Goal: Information Seeking & Learning: Learn about a topic

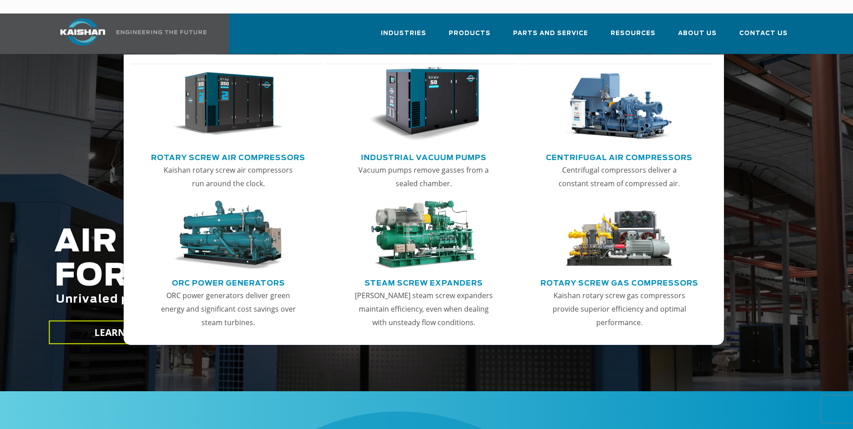
click at [264, 150] on link "Rotary Screw Air Compressors" at bounding box center [228, 156] width 154 height 13
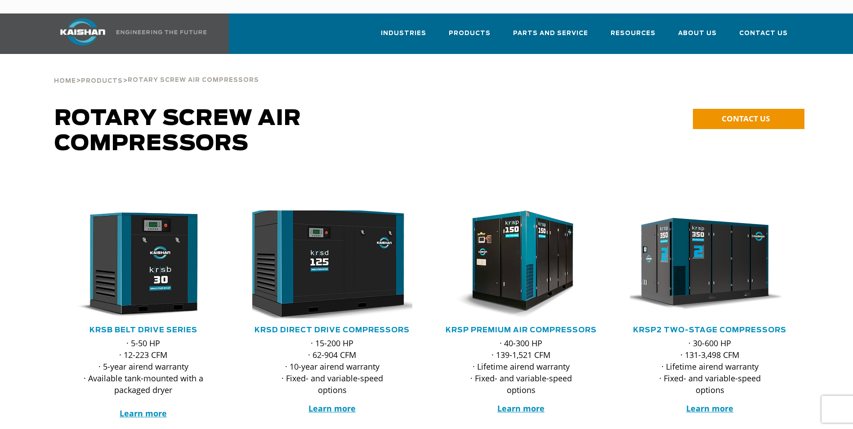
click at [322, 263] on img at bounding box center [326, 264] width 176 height 119
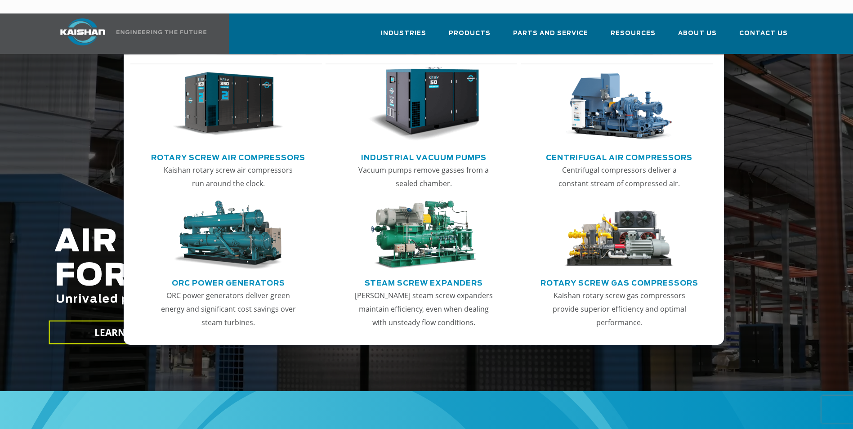
click at [251, 163] on p "Kaishan rotary screw air compressors run around the clock." at bounding box center [228, 176] width 140 height 27
click at [249, 150] on link "Rotary Screw Air Compressors" at bounding box center [228, 156] width 154 height 13
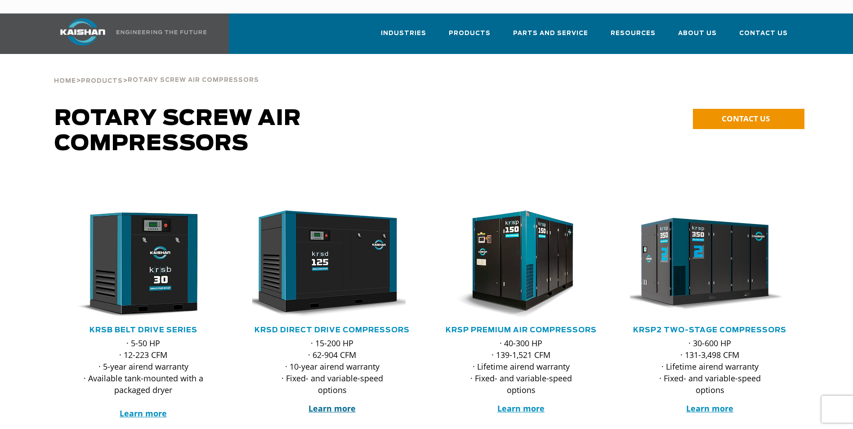
click at [332, 403] on strong "Learn more" at bounding box center [332, 408] width 47 height 11
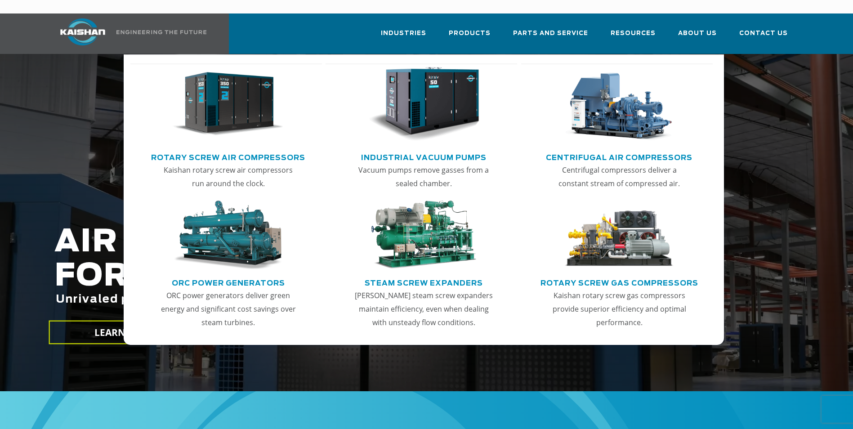
click at [236, 110] on img "Main menu" at bounding box center [228, 104] width 111 height 75
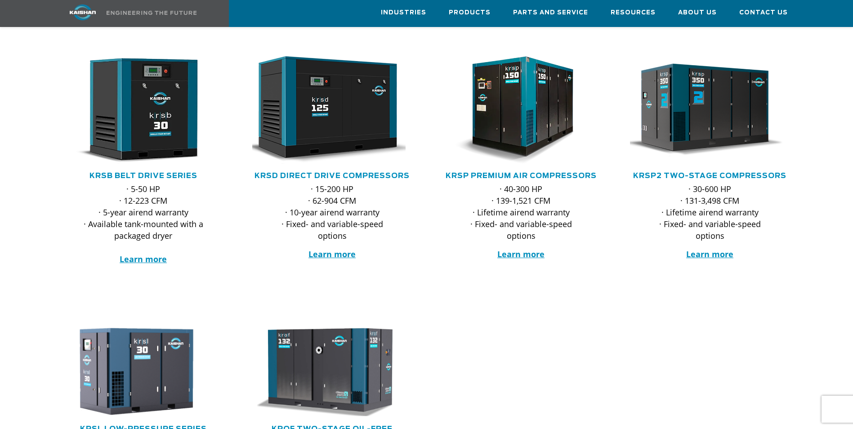
scroll to position [180, 0]
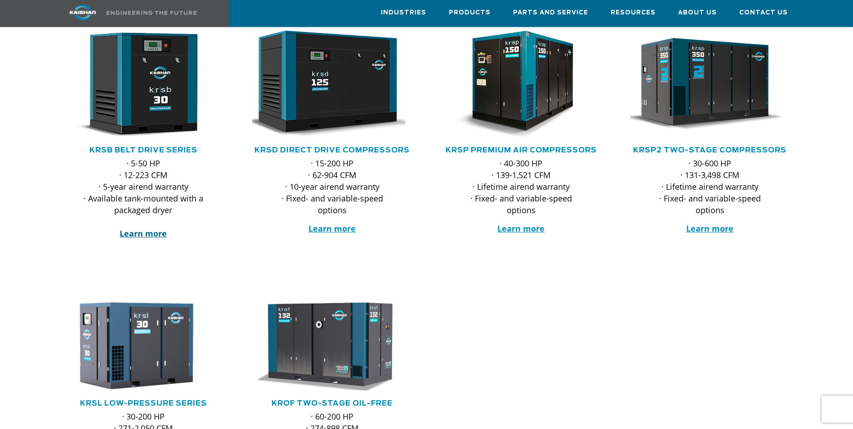
click at [139, 228] on strong "Learn more" at bounding box center [143, 233] width 47 height 11
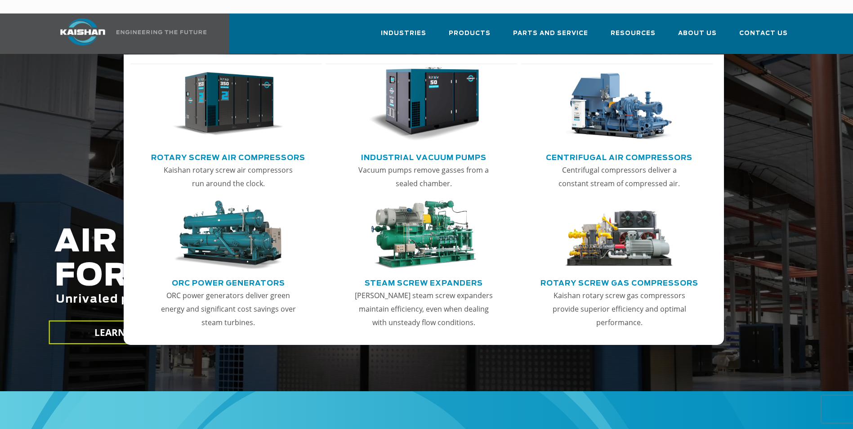
click at [245, 150] on link "Rotary Screw Air Compressors" at bounding box center [228, 156] width 154 height 13
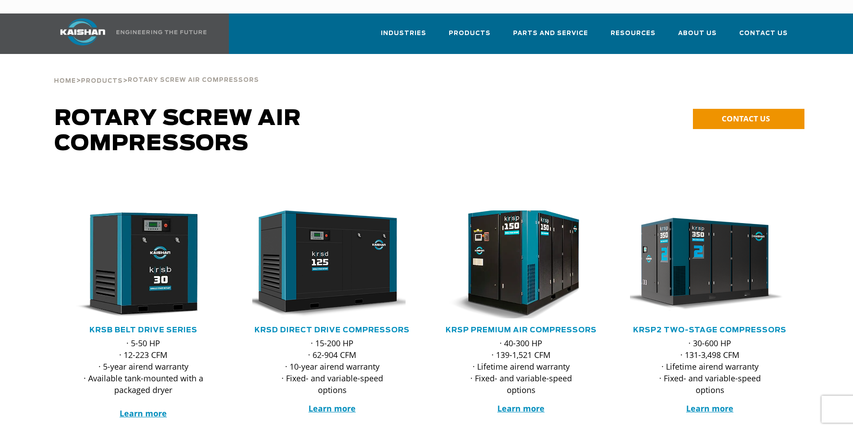
click at [509, 256] on img at bounding box center [515, 264] width 176 height 119
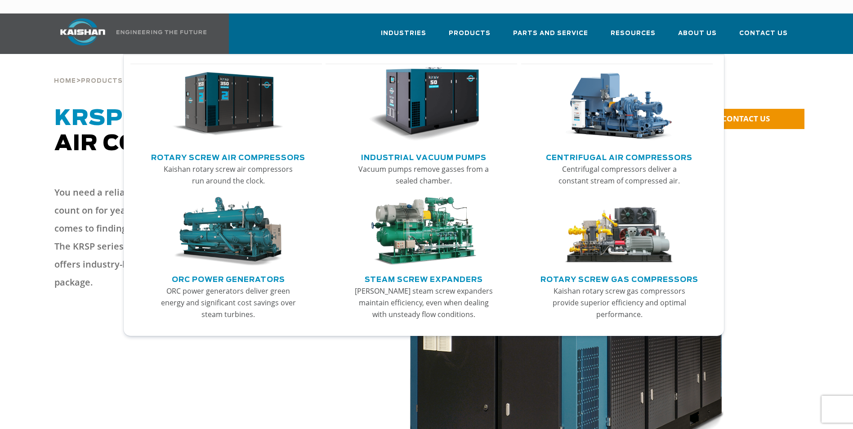
click at [234, 163] on p "Kaishan rotary screw air compressors run around the clock." at bounding box center [228, 174] width 140 height 23
click at [237, 150] on link "Rotary Screw Air Compressors" at bounding box center [228, 156] width 154 height 13
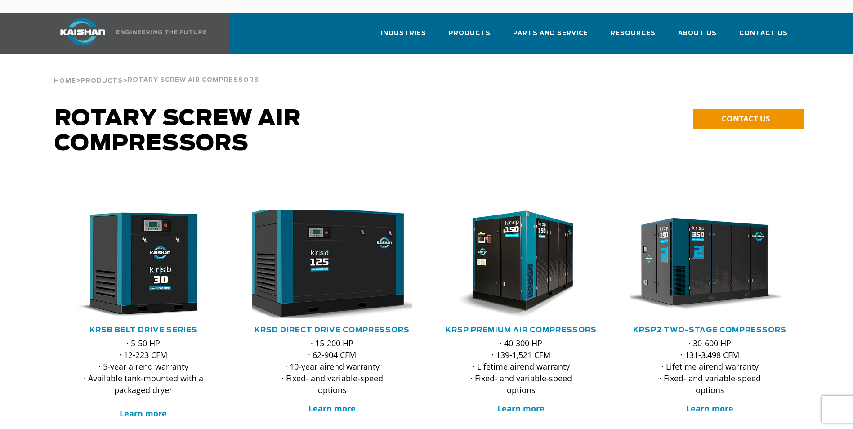
click at [323, 237] on img at bounding box center [326, 264] width 176 height 119
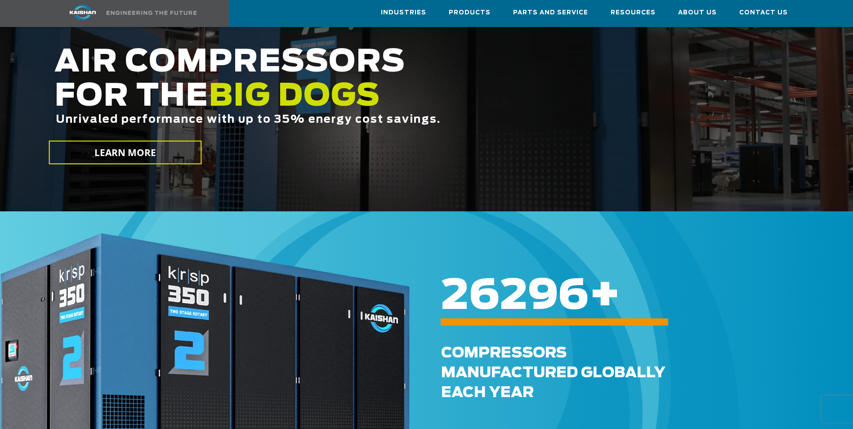
scroll to position [225, 0]
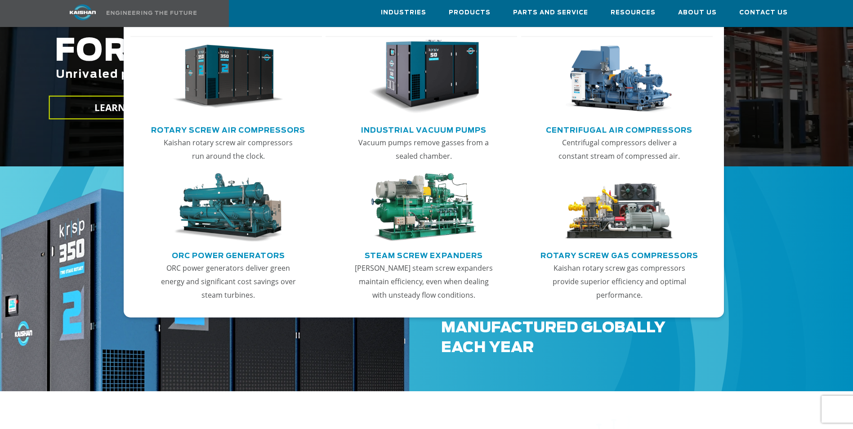
click at [289, 135] on link "Rotary Screw Air Compressors" at bounding box center [228, 128] width 154 height 13
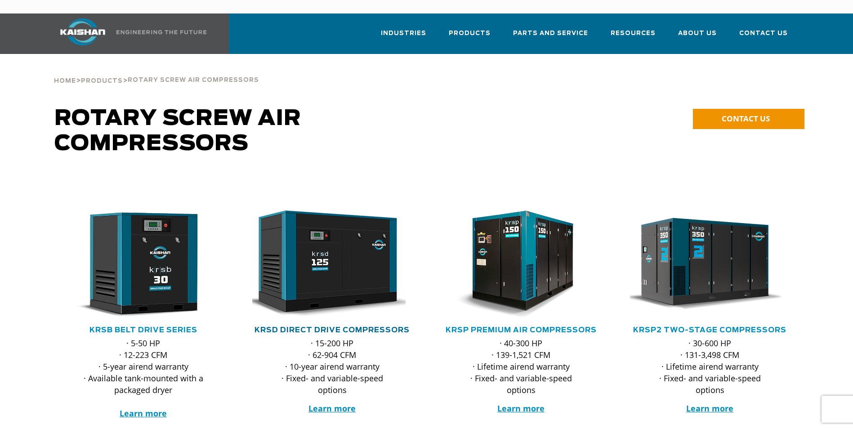
click at [383, 327] on link "KRSD Direct Drive Compressors" at bounding box center [332, 330] width 155 height 7
